Goal: Register for event/course

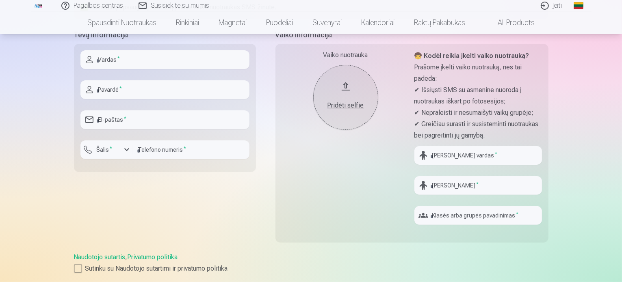
scroll to position [284, 0]
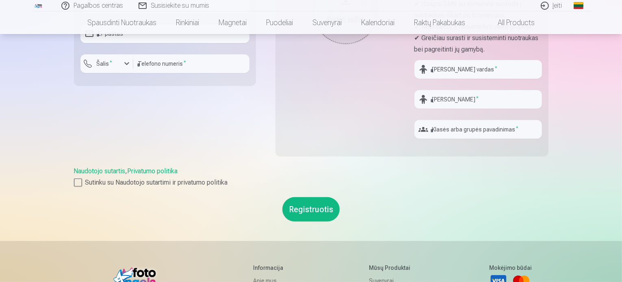
click at [304, 212] on button "Registruotis" at bounding box center [310, 209] width 57 height 24
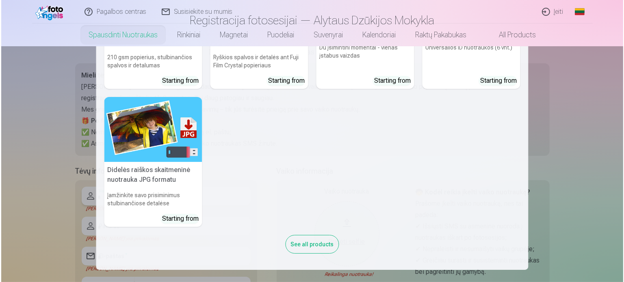
scroll to position [0, 0]
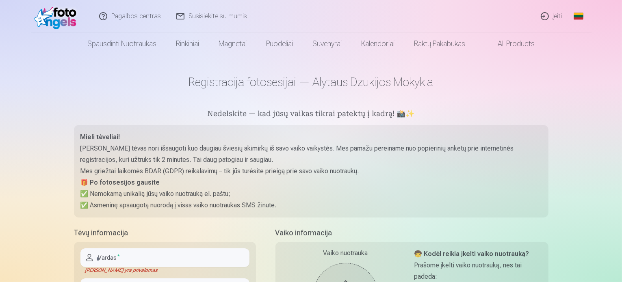
click at [553, 19] on link "Įeiti" at bounding box center [551, 16] width 37 height 32
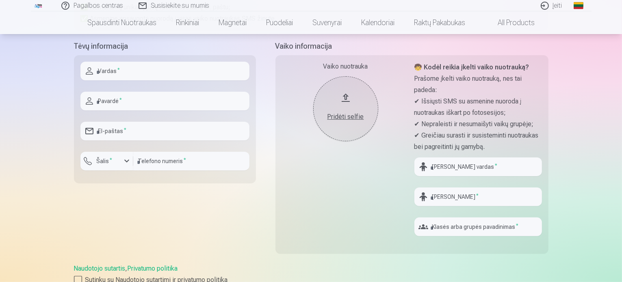
scroll to position [244, 0]
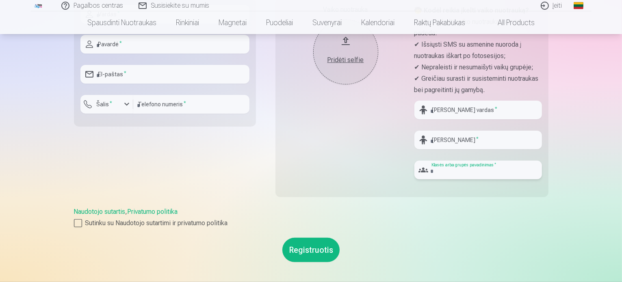
click at [479, 170] on input "text" at bounding box center [477, 170] width 127 height 19
click at [432, 237] on form "Tėvų informacija Vardas * Pavardė * El-paštas * Šalis * Telefono numeris * Vaik…" at bounding box center [311, 123] width 474 height 279
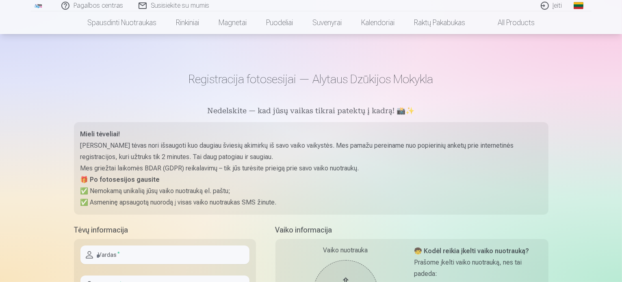
scroll to position [0, 0]
